Goal: Task Accomplishment & Management: Use online tool/utility

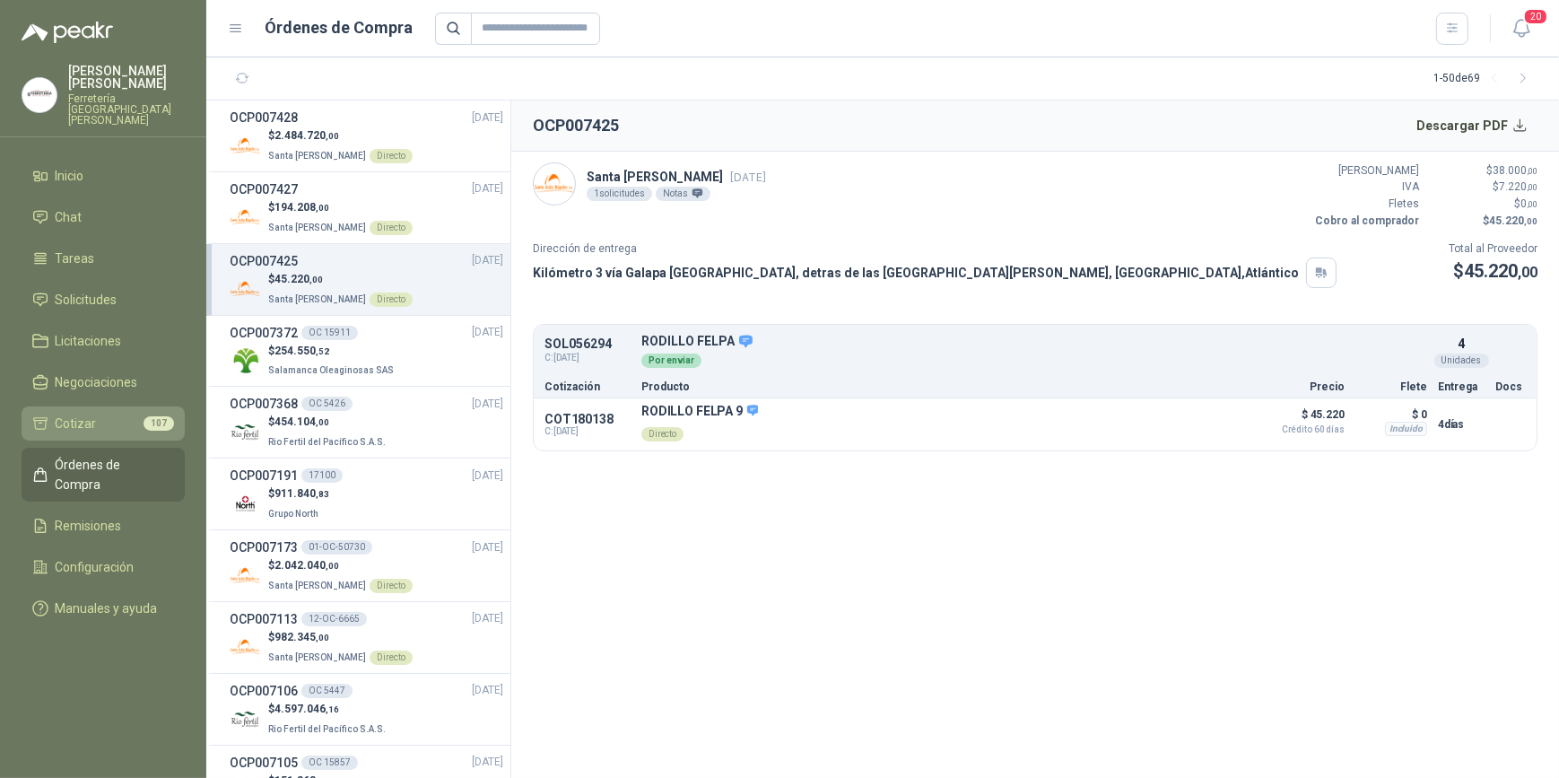
click at [83, 413] on span "Cotizar" at bounding box center [76, 423] width 41 height 20
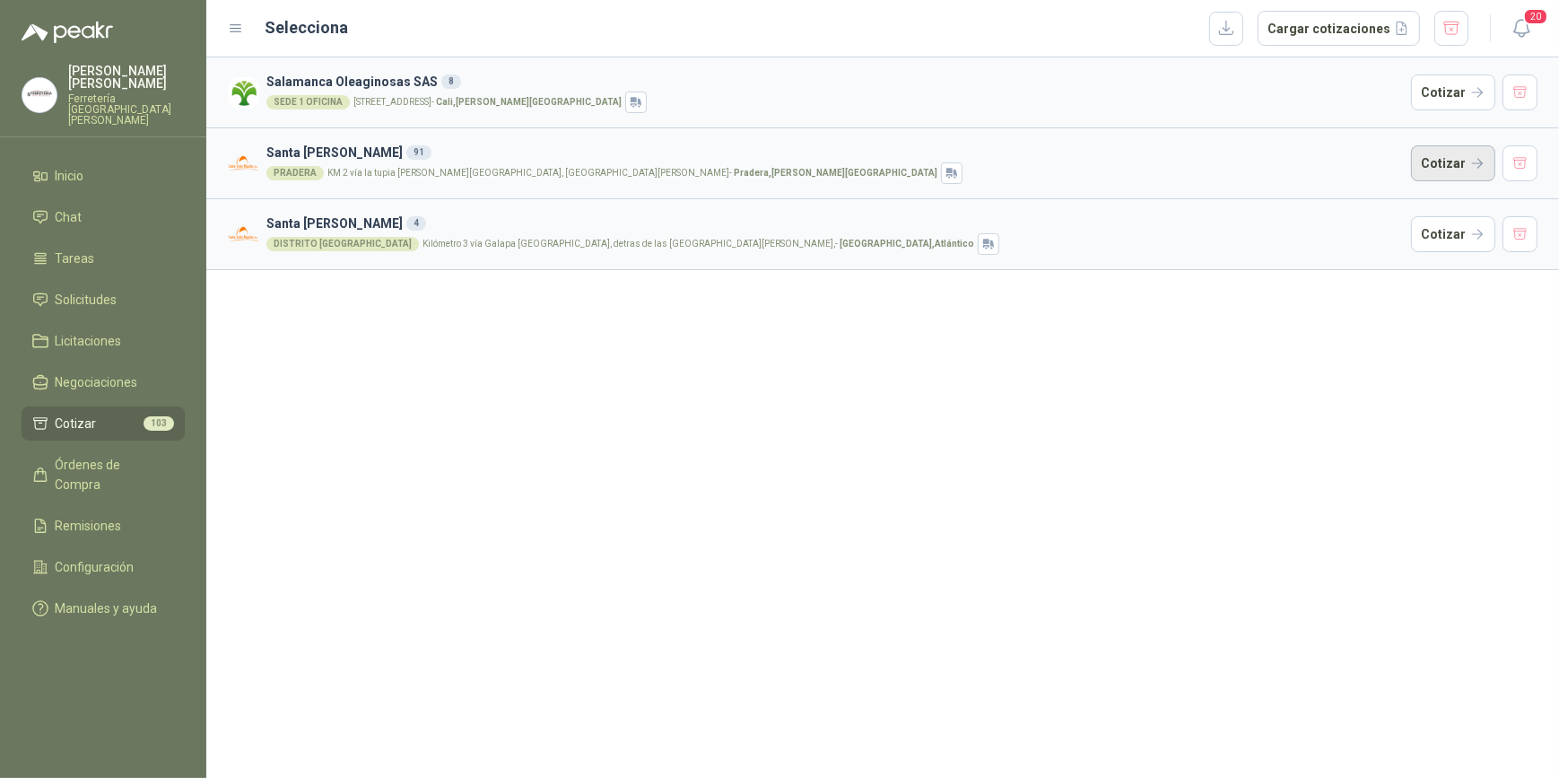
click at [1455, 162] on button "Cotizar" at bounding box center [1453, 163] width 84 height 36
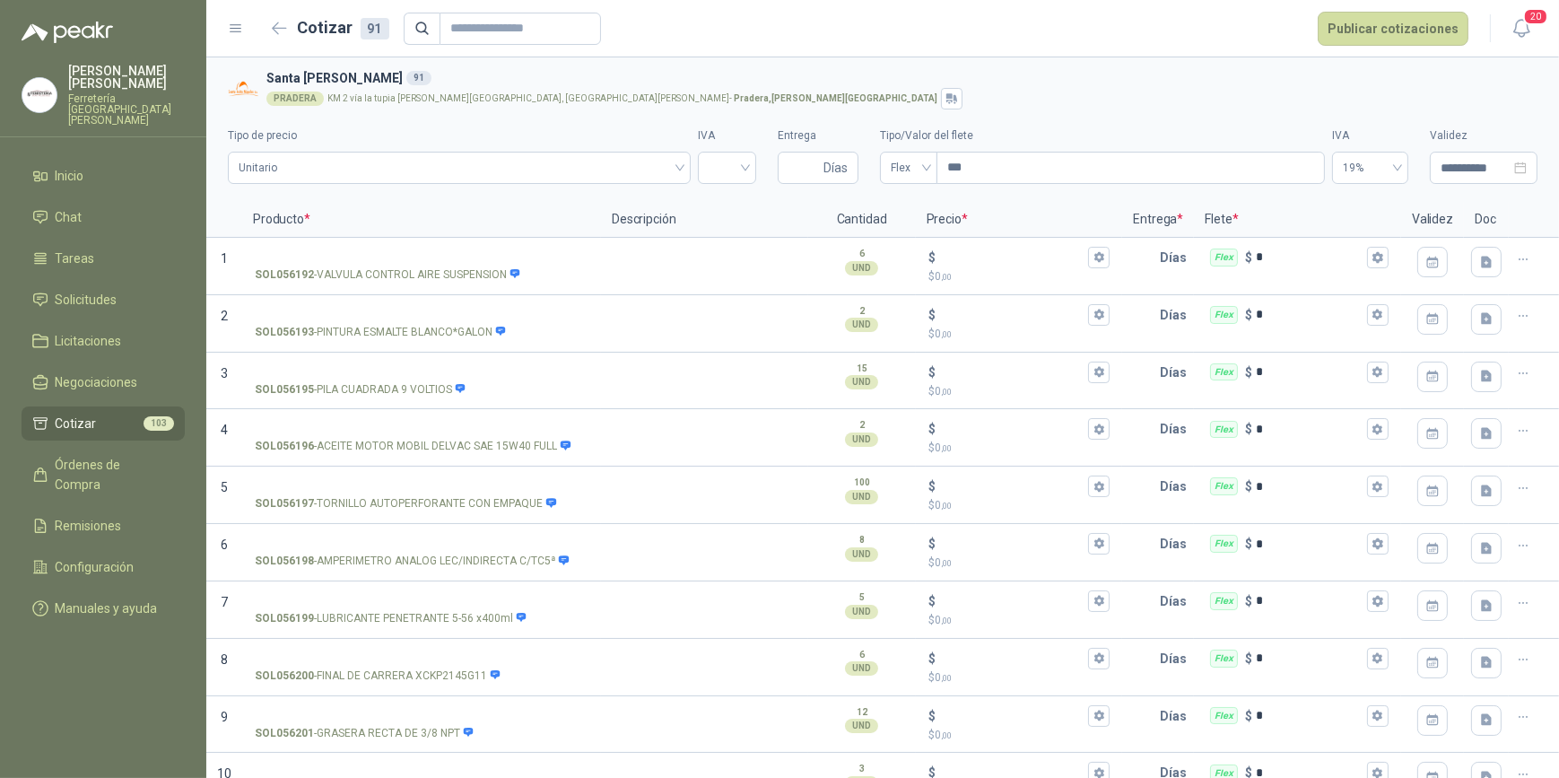
scroll to position [4170, 0]
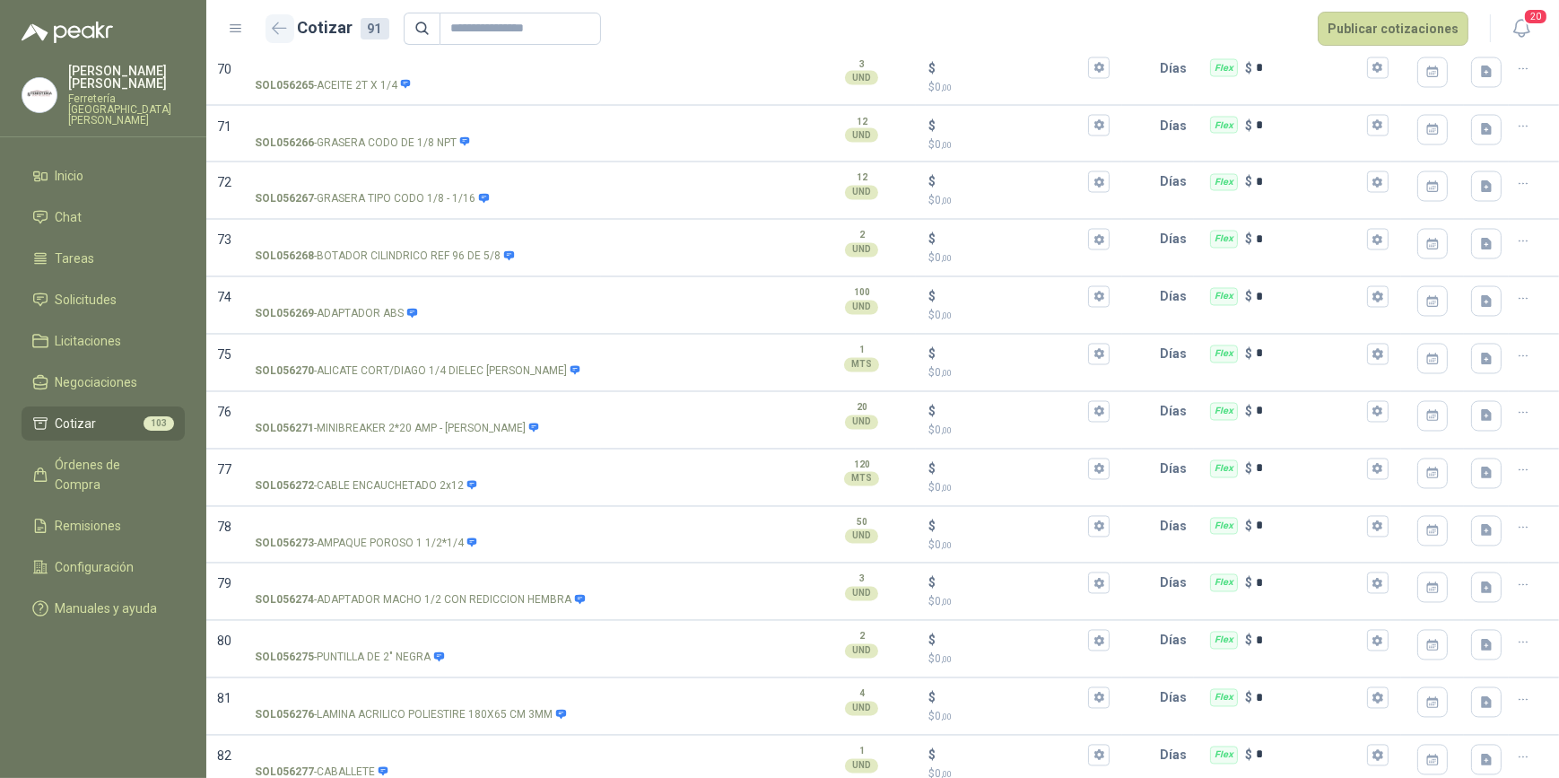
click at [274, 29] on icon "button" at bounding box center [279, 27] width 13 height 11
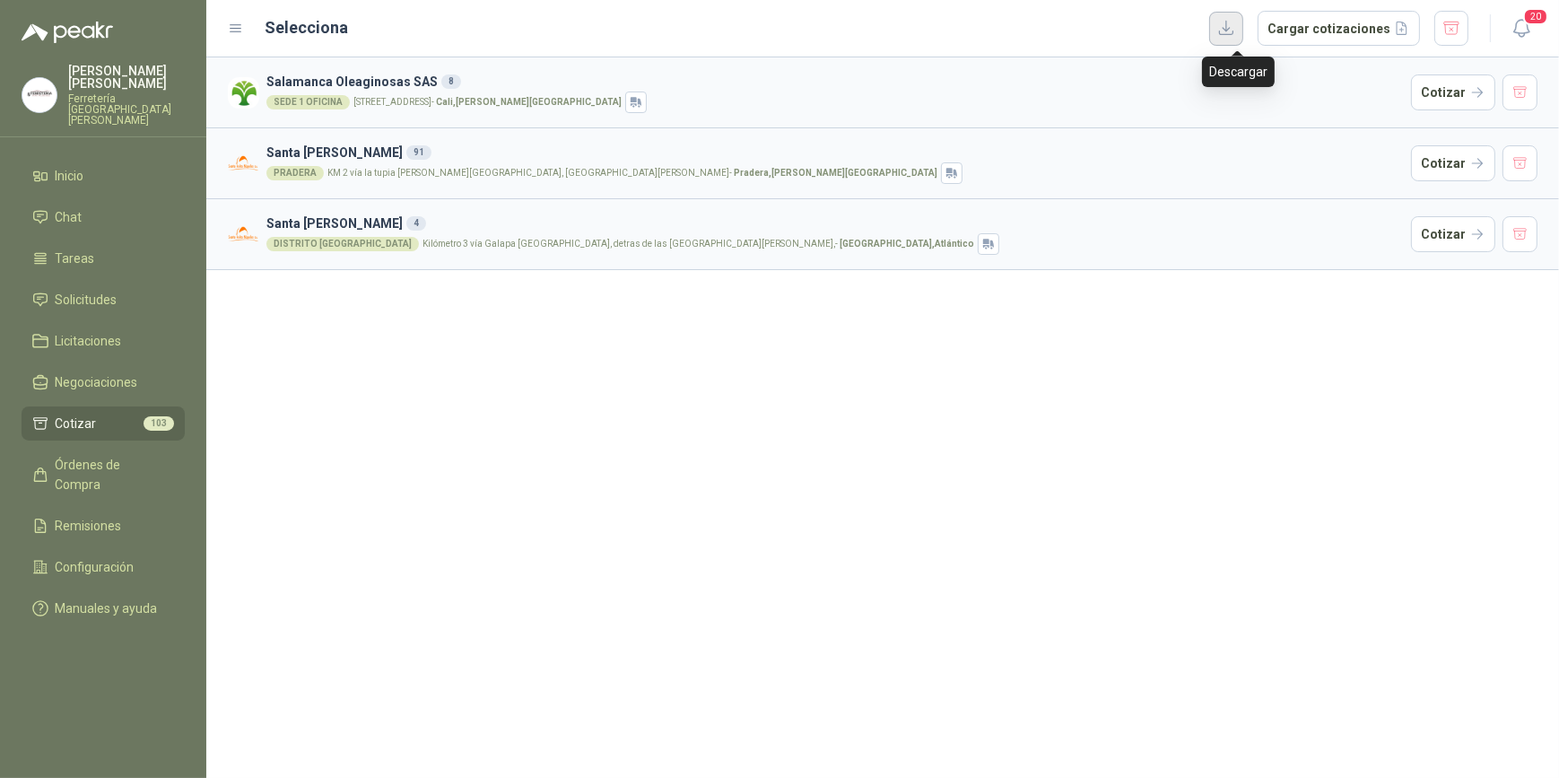
click at [1232, 28] on button "button" at bounding box center [1226, 29] width 34 height 34
